Goal: Task Accomplishment & Management: Manage account settings

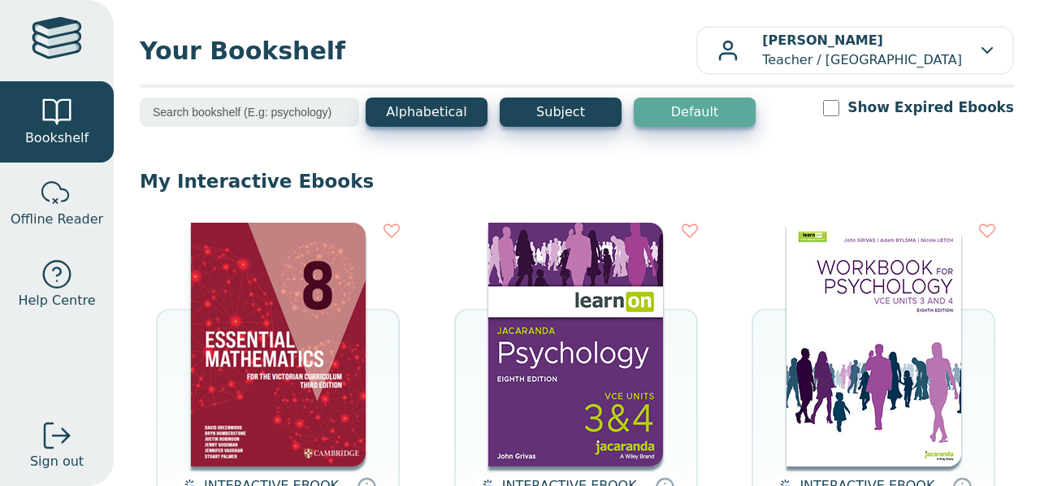
click at [984, 55] on button "[PERSON_NAME] Teacher / [GEOGRAPHIC_DATA]" at bounding box center [855, 50] width 318 height 49
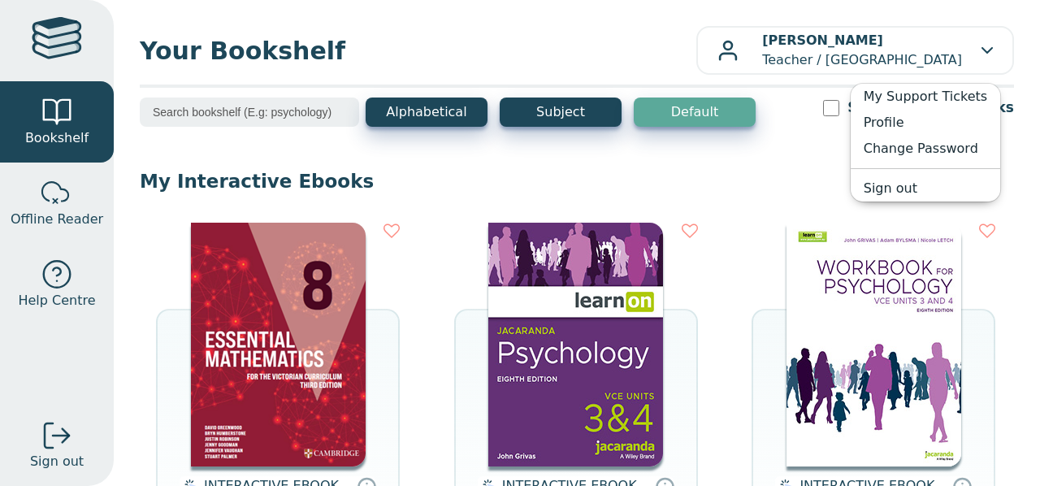
click at [934, 149] on link "Change Password" at bounding box center [924, 149] width 149 height 26
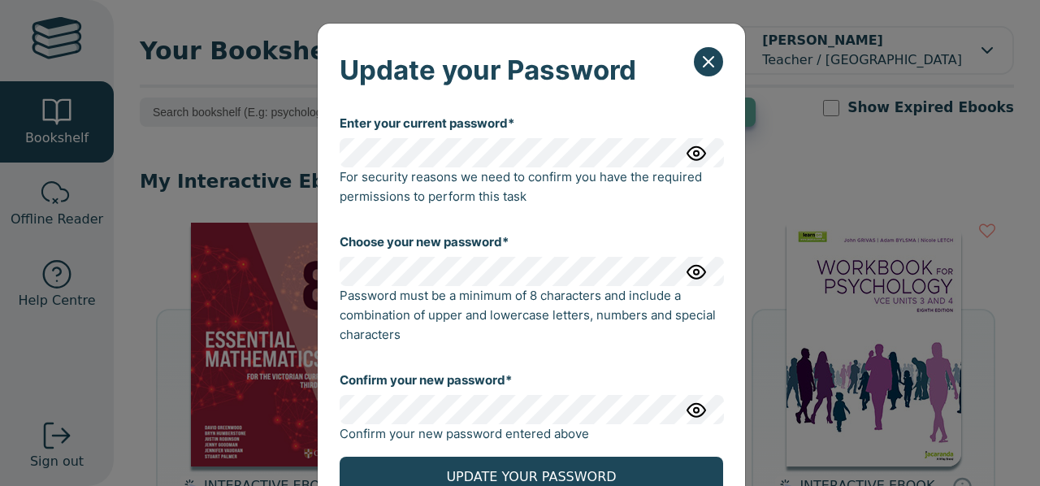
click at [464, 136] on div "Enter your current password* For security reasons we need to confirm you have t…" at bounding box center [531, 160] width 383 height 119
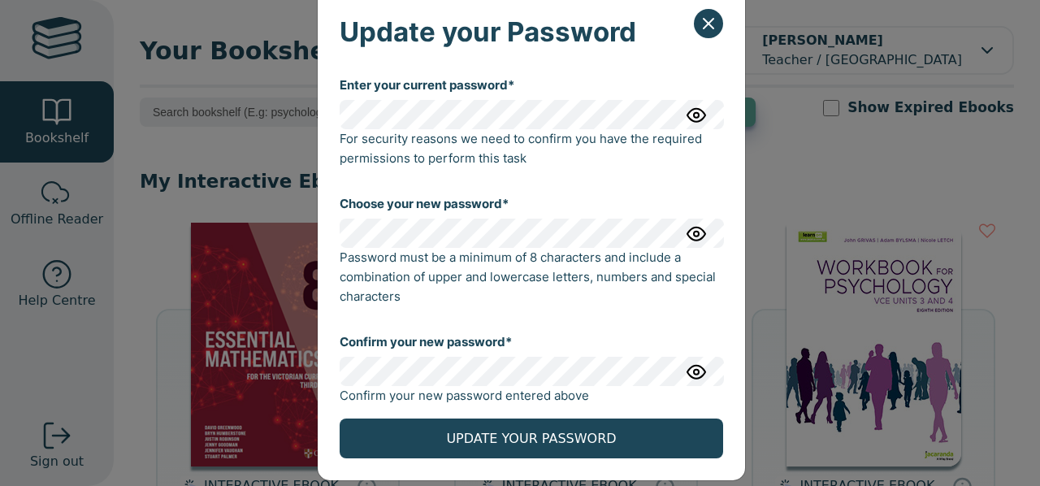
scroll to position [58, 0]
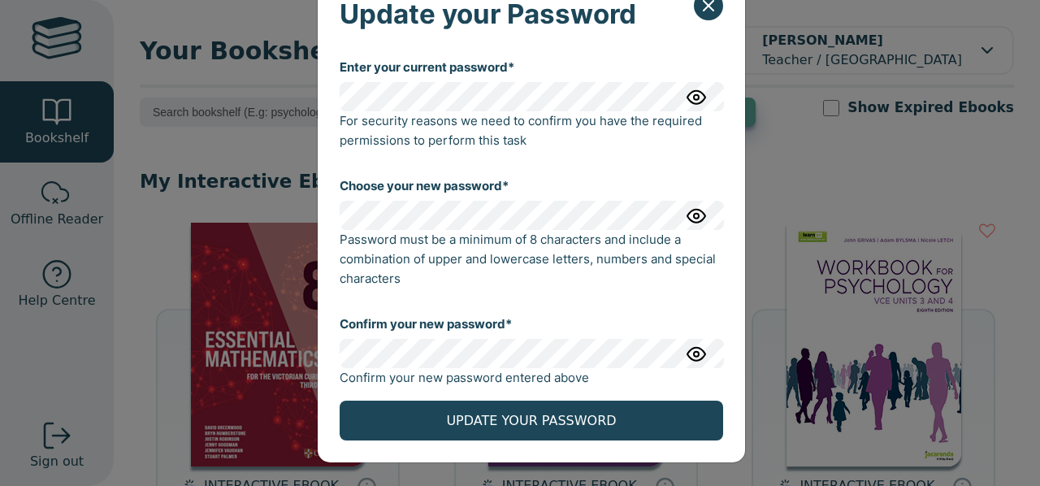
click at [484, 420] on button "UPDATE YOUR PASSWORD" at bounding box center [531, 420] width 383 height 40
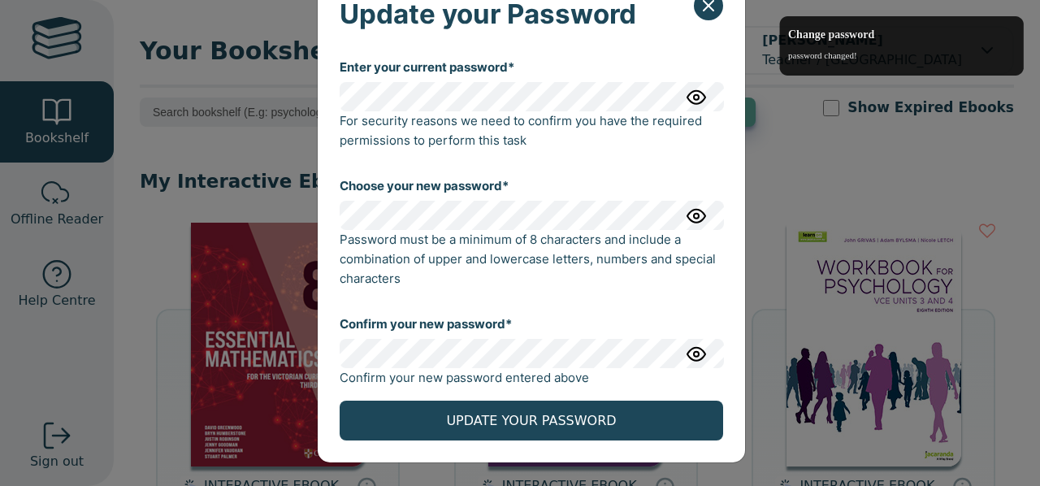
click at [682, 205] on button "button" at bounding box center [696, 216] width 29 height 22
click at [693, 214] on img "button" at bounding box center [695, 215] width 19 height 19
click at [695, 221] on img "button" at bounding box center [695, 215] width 19 height 19
click at [686, 206] on img "button" at bounding box center [695, 215] width 19 height 19
click at [686, 212] on img "button" at bounding box center [695, 215] width 19 height 19
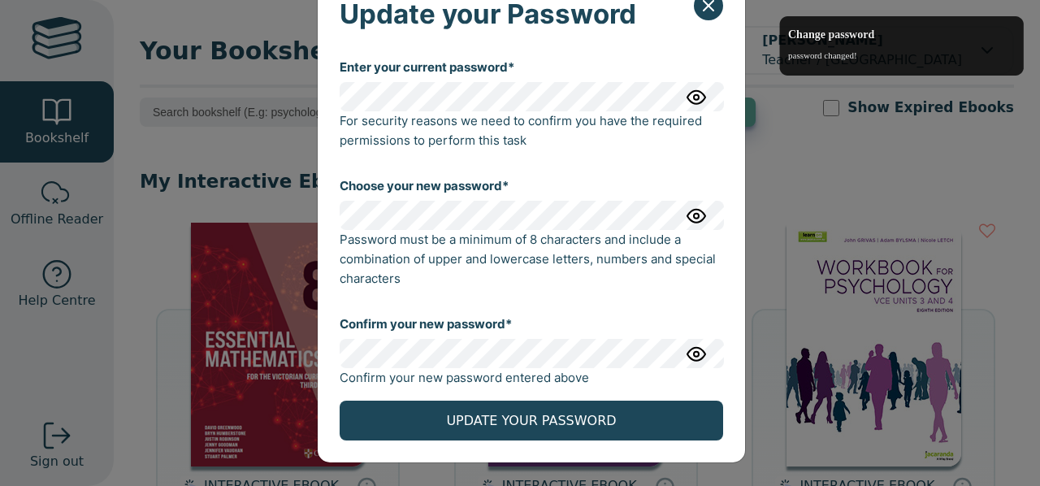
click at [686, 212] on img "button" at bounding box center [695, 215] width 19 height 19
click at [695, 353] on img "button" at bounding box center [695, 353] width 19 height 19
click at [692, 352] on img "button" at bounding box center [695, 353] width 19 height 19
click at [691, 352] on img "button" at bounding box center [695, 353] width 19 height 19
click at [694, 212] on img "button" at bounding box center [695, 215] width 19 height 19
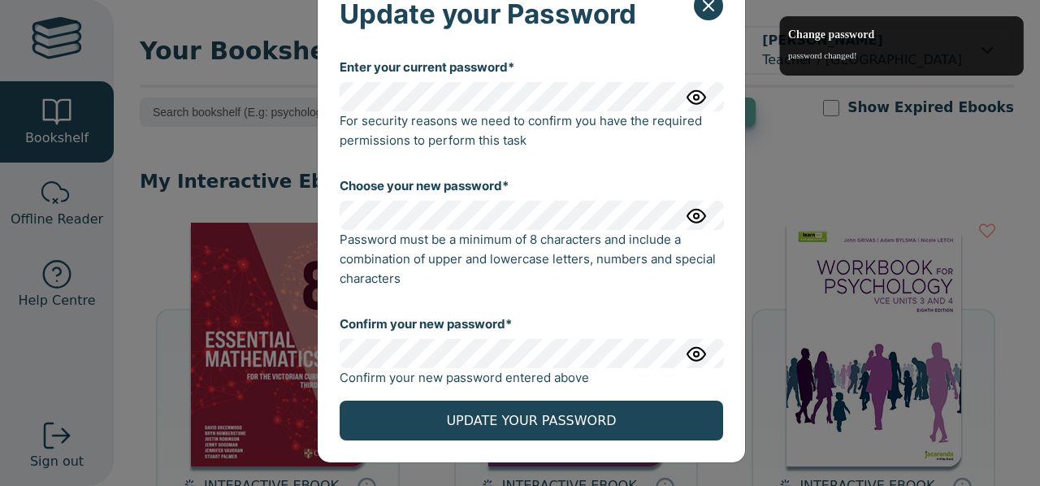
click at [696, 215] on img "button" at bounding box center [695, 215] width 19 height 19
click at [690, 219] on img "button" at bounding box center [695, 215] width 19 height 19
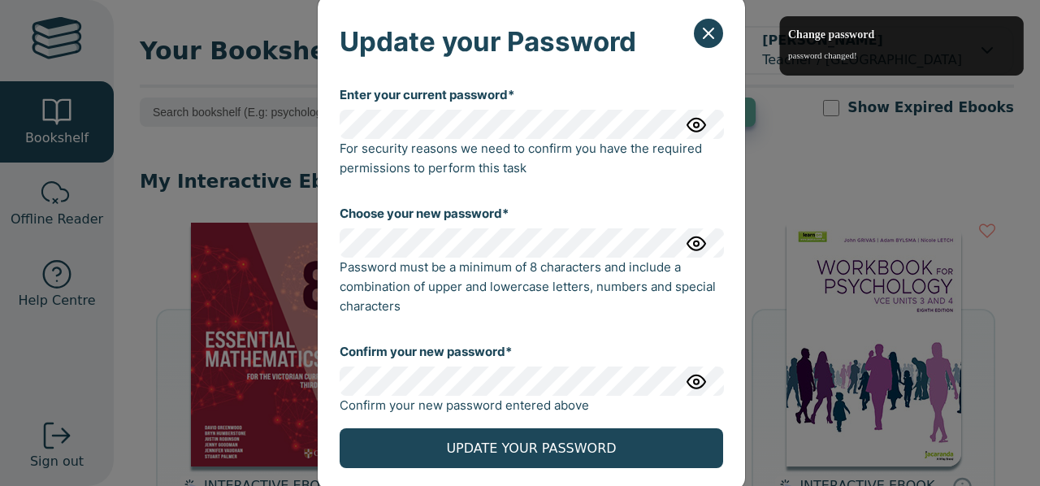
scroll to position [0, 0]
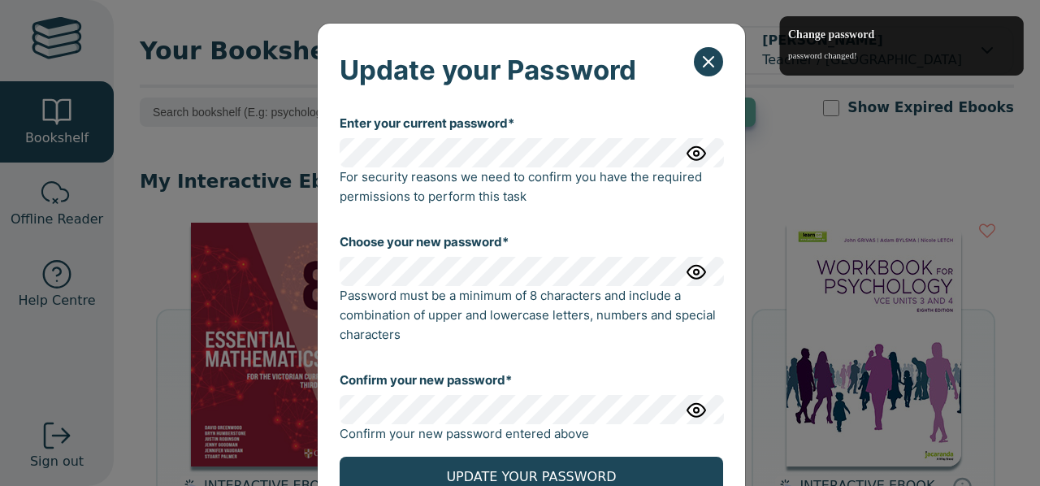
click at [699, 67] on icon "Close" at bounding box center [708, 61] width 19 height 19
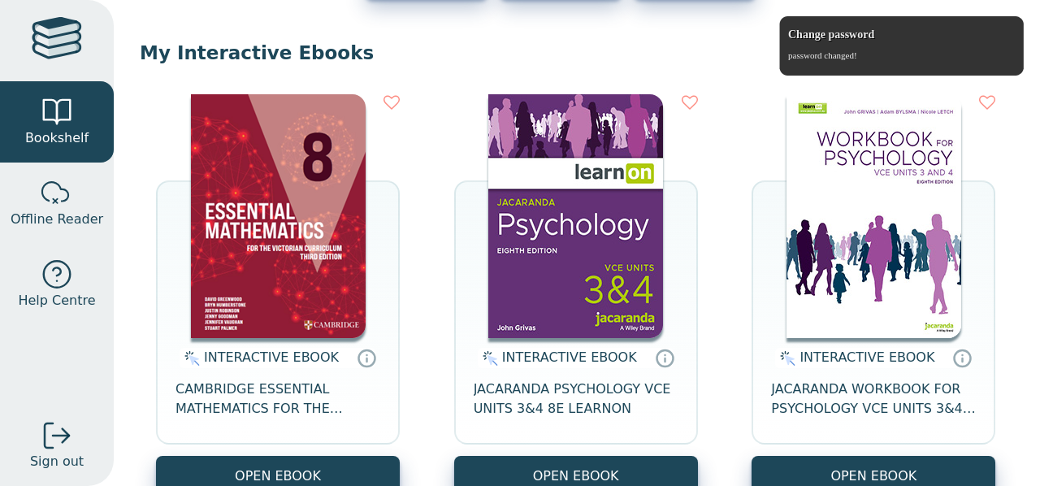
scroll to position [244, 0]
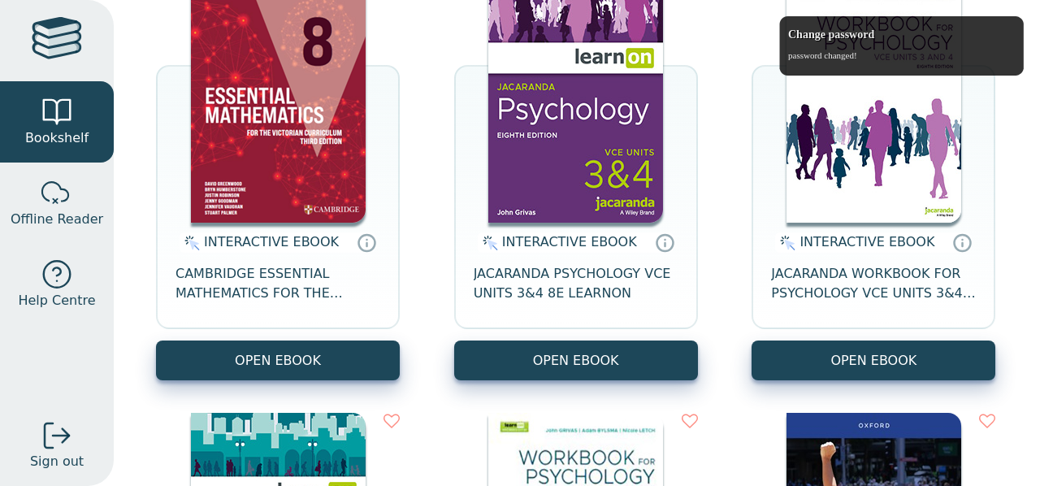
click at [286, 136] on img at bounding box center [278, 101] width 175 height 244
